Goal: Transaction & Acquisition: Purchase product/service

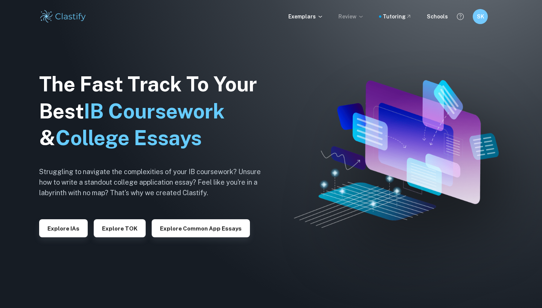
click at [354, 16] on p "Review" at bounding box center [352, 16] width 26 height 8
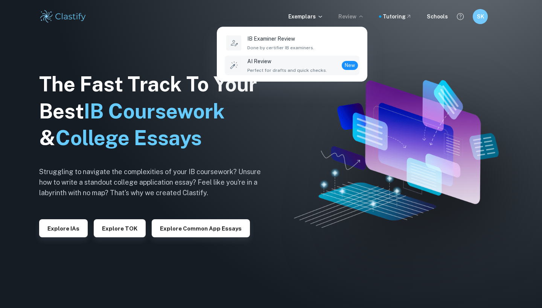
click at [317, 71] on span "Perfect for drafts and quick checks." at bounding box center [287, 70] width 80 height 7
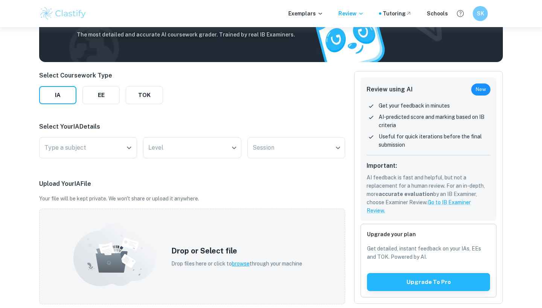
scroll to position [66, 0]
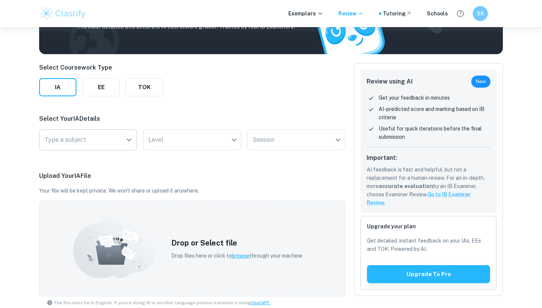
click at [102, 143] on input "Type a subject" at bounding box center [83, 140] width 80 height 14
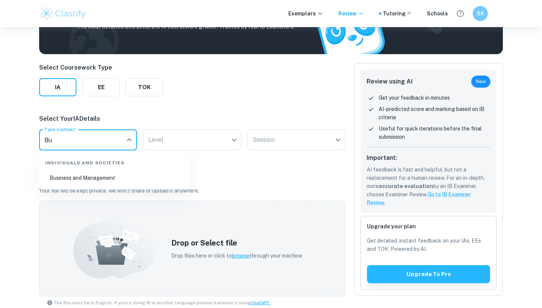
click at [95, 185] on li "Business and Management" at bounding box center [114, 177] width 145 height 17
type input "Business and Management"
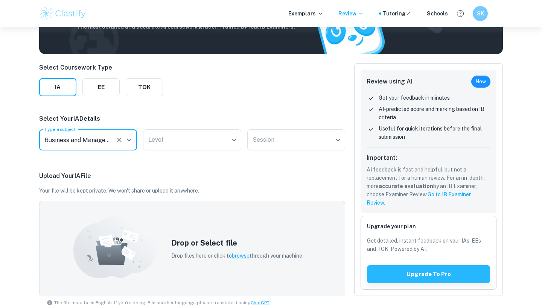
click at [186, 127] on div "Select Your IA Details Type a subject Business and Management Type a subject Le…" at bounding box center [192, 133] width 306 height 39
click at [186, 136] on body "We value your privacy We use cookies to enhance your browsing experience, serve…" at bounding box center [271, 115] width 542 height 308
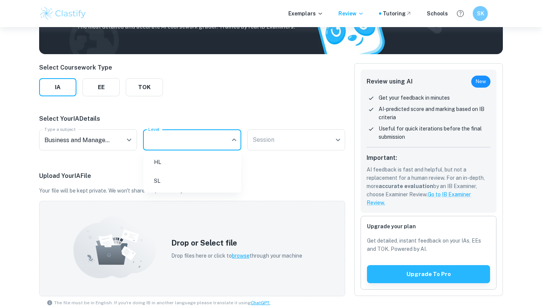
click at [176, 165] on li "HL" at bounding box center [193, 162] width 92 height 17
type input "HL"
click at [272, 139] on body "We value your privacy We use cookies to enhance your browsing experience, serve…" at bounding box center [271, 115] width 542 height 308
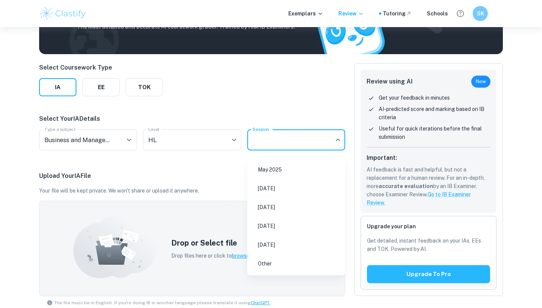
scroll to position [50, 0]
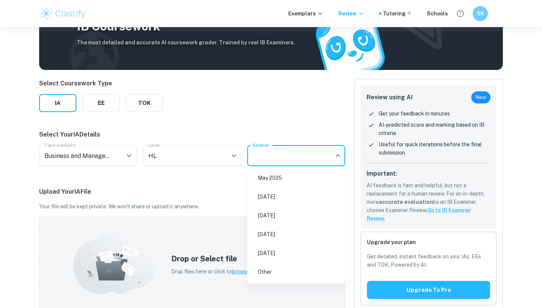
click at [269, 217] on li "May 2026" at bounding box center [296, 215] width 92 height 17
type input "M26"
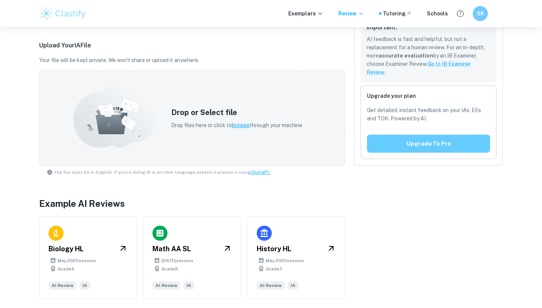
scroll to position [197, 0]
click at [432, 147] on button "Upgrade to pro" at bounding box center [428, 144] width 123 height 18
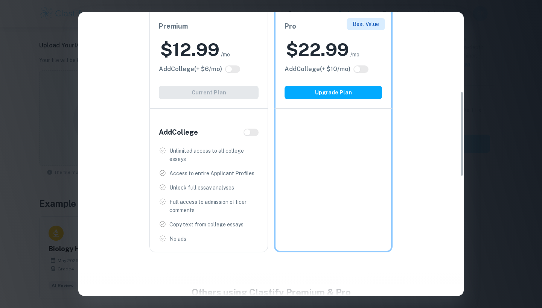
scroll to position [265, 0]
click at [251, 133] on input "checkbox" at bounding box center [247, 133] width 18 height 6
checkbox input "true"
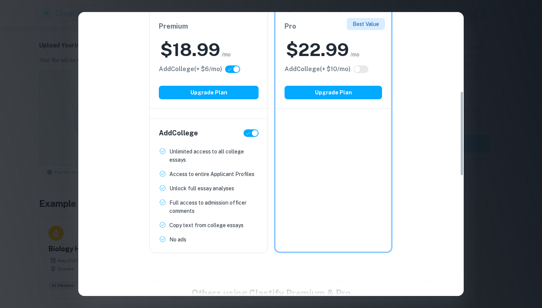
click at [254, 133] on input "checkbox" at bounding box center [255, 133] width 18 height 6
checkbox input "false"
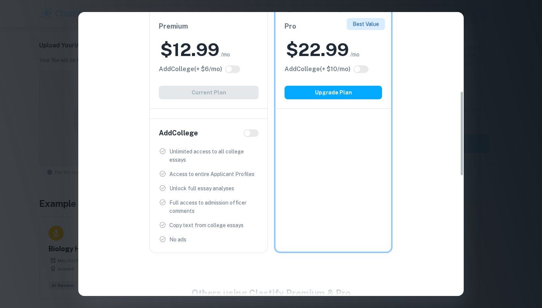
click at [250, 133] on input "checkbox" at bounding box center [247, 133] width 18 height 6
checkbox input "true"
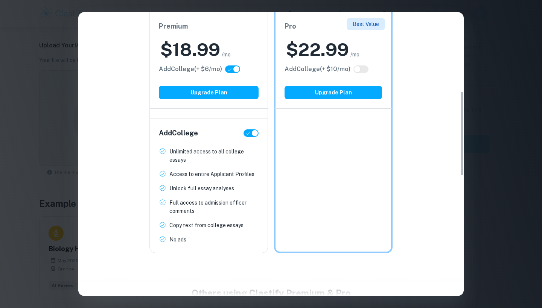
click at [250, 132] on input "checkbox" at bounding box center [255, 133] width 18 height 6
checkbox input "false"
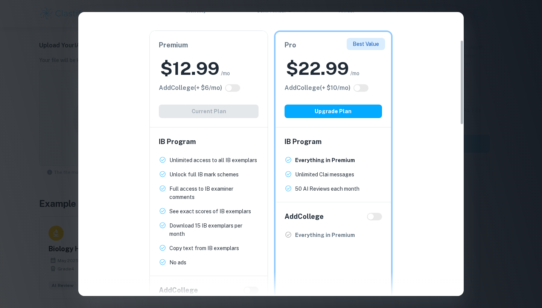
scroll to position [58, 0]
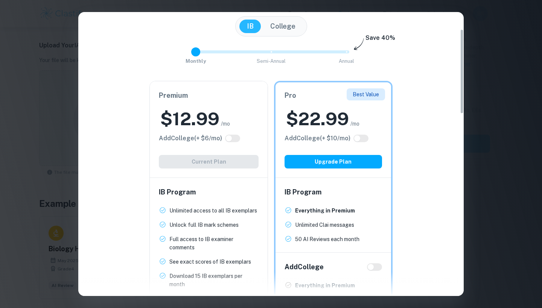
click at [364, 137] on input "checkbox" at bounding box center [357, 139] width 18 height 6
checkbox input "true"
click at [364, 137] on input "checkbox" at bounding box center [365, 139] width 18 height 6
checkbox input "false"
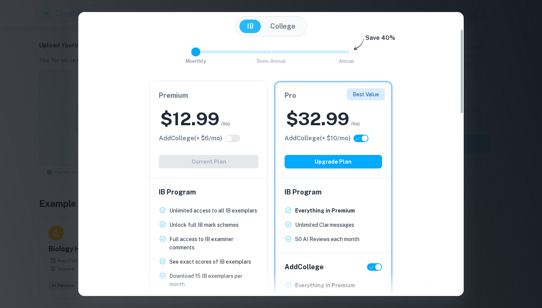
checkbox input "false"
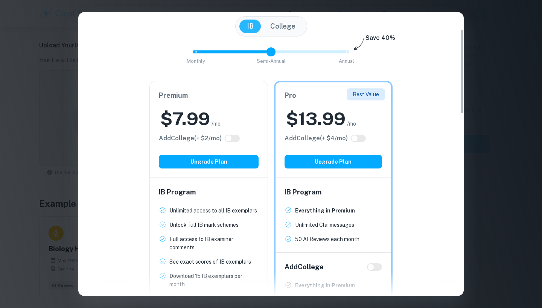
type input "0"
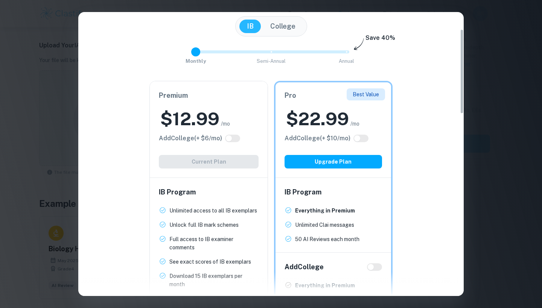
drag, startPoint x: 202, startPoint y: 53, endPoint x: 210, endPoint y: 34, distance: 20.8
click at [210, 34] on div "Easily Ace Your IB Coursework & Crush College Essays. Get Clastify Premium Get …" at bounding box center [271, 217] width 386 height 488
click at [542, 49] on div "Easily Ace Your IB Coursework & Crush College Essays. Get Clastify Premium Get …" at bounding box center [271, 154] width 542 height 308
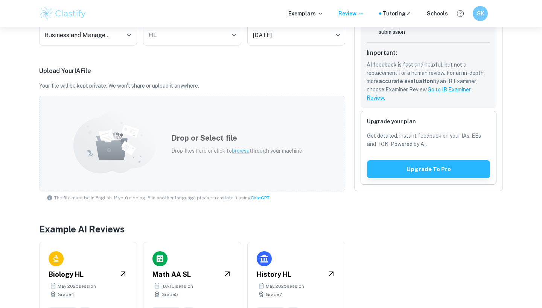
scroll to position [165, 0]
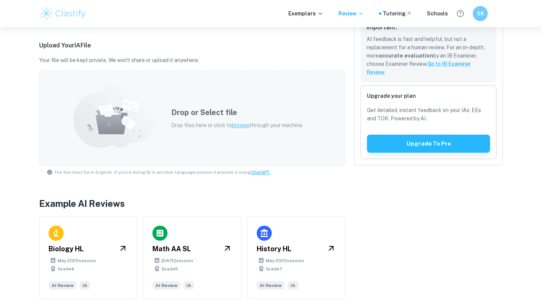
click at [241, 117] on h5 "Drop or Select file" at bounding box center [236, 112] width 131 height 11
click at [219, 121] on p "Drop files here or click to browse through your machine" at bounding box center [236, 125] width 131 height 8
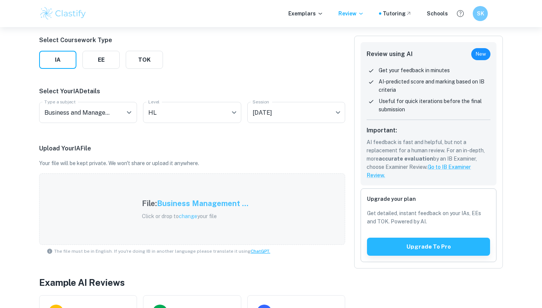
scroll to position [172, 0]
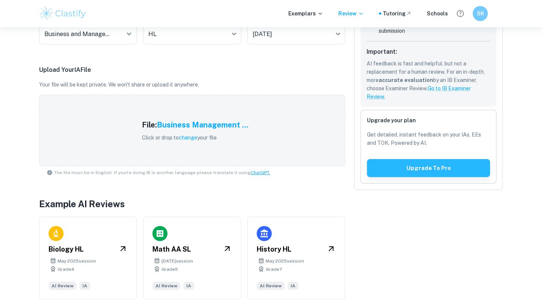
click at [393, 72] on p "AI feedback is fast and helpful, but not a replacement for a human review. For …" at bounding box center [429, 80] width 124 height 41
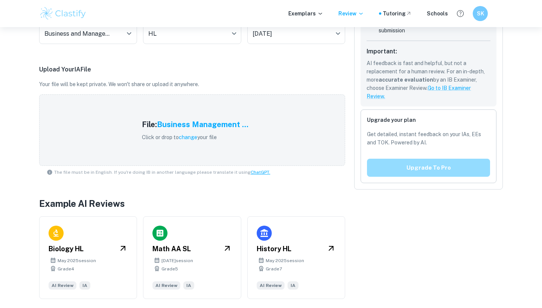
click at [395, 160] on button "Upgrade to pro" at bounding box center [428, 168] width 123 height 18
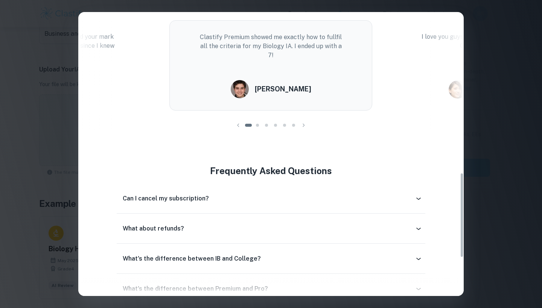
scroll to position [598, 0]
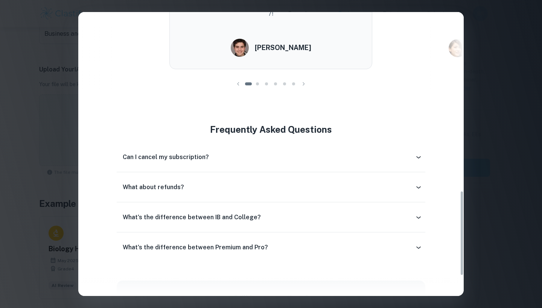
click at [401, 183] on div "What about refunds?" at bounding box center [271, 188] width 308 height 18
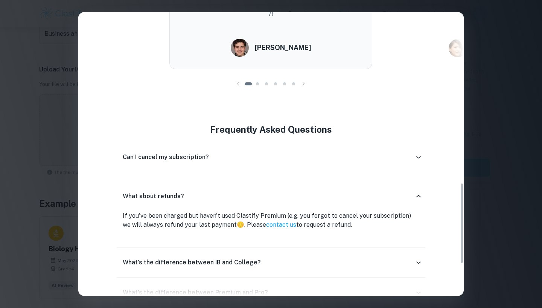
click at [400, 190] on div "What about refunds?" at bounding box center [271, 197] width 308 height 24
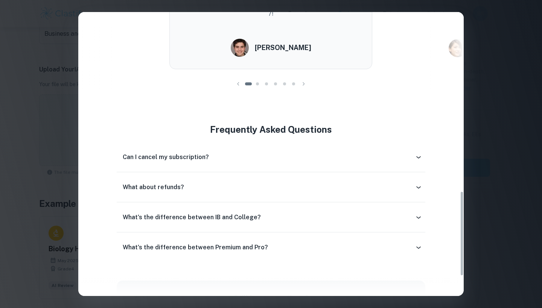
scroll to position [600, 0]
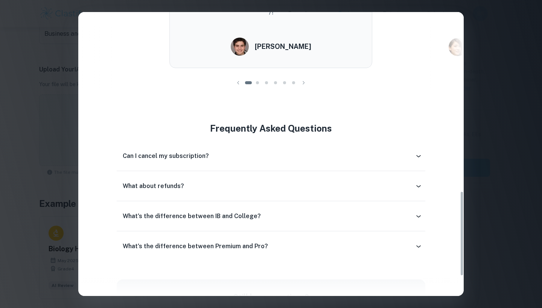
click at [395, 219] on div "What's the difference between IB and College?" at bounding box center [269, 216] width 292 height 9
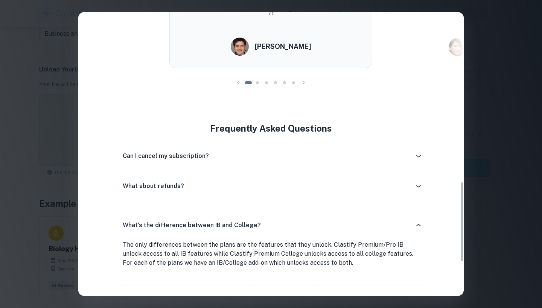
click at [396, 219] on div "What's the difference between IB and College?" at bounding box center [271, 226] width 308 height 24
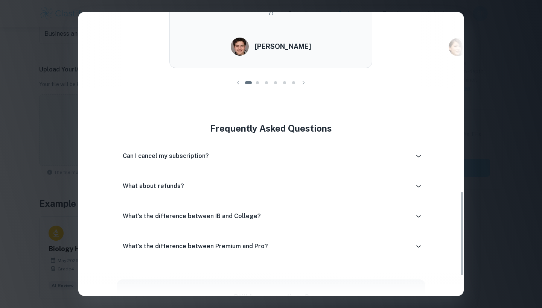
click at [392, 244] on div "What's the difference between Premium and Pro?" at bounding box center [269, 246] width 292 height 9
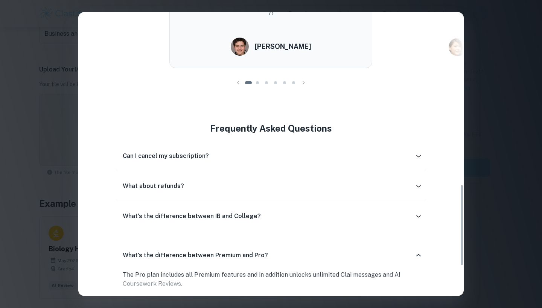
click at [392, 244] on div "What's the difference between Premium and Pro?" at bounding box center [271, 256] width 308 height 24
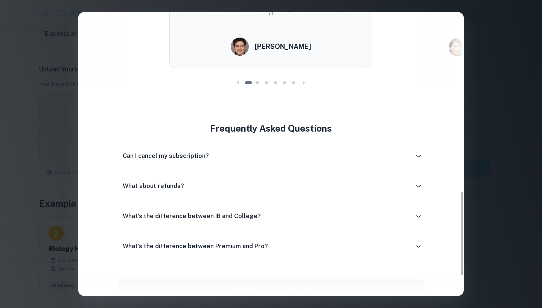
click at [514, 152] on div "Easily Ace Your IB Coursework & Crush College Essays. Get Clastify Premium Get …" at bounding box center [271, 154] width 542 height 308
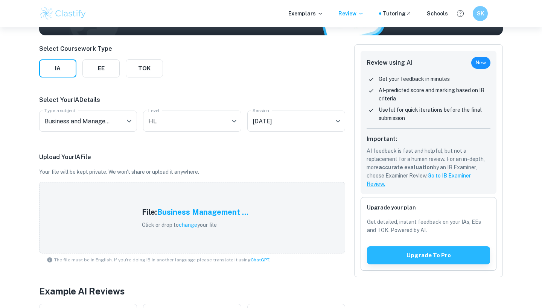
scroll to position [84, 0]
